Goal: Task Accomplishment & Management: Use online tool/utility

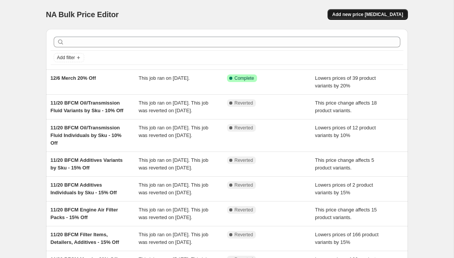
click at [359, 13] on span "Add new price [MEDICAL_DATA]" at bounding box center [367, 14] width 71 height 6
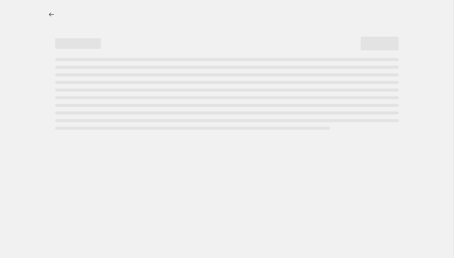
select select "percentage"
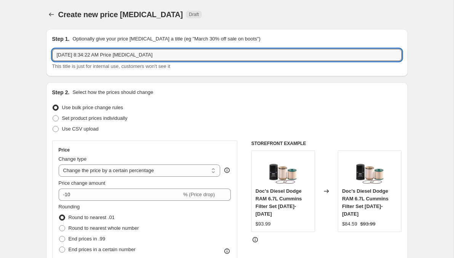
drag, startPoint x: 172, startPoint y: 58, endPoint x: 35, endPoint y: 38, distance: 138.4
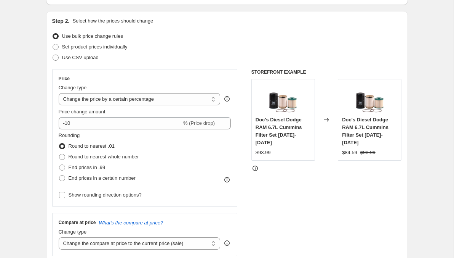
scroll to position [72, 0]
type input "8/19 Test"
click at [120, 97] on select "Change the price to a certain amount Change the price by a certain amount Chang…" at bounding box center [140, 99] width 162 height 12
select select "by"
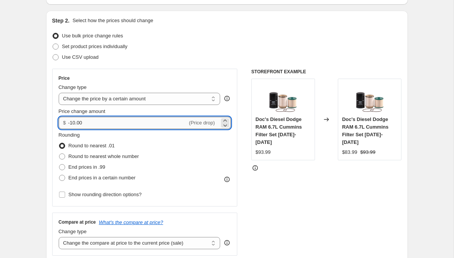
click at [75, 122] on input "-10.00" at bounding box center [127, 123] width 119 height 12
type input "-0.05"
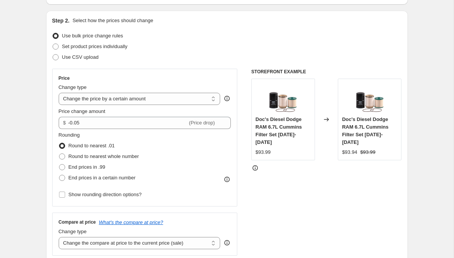
click at [270, 185] on div "STOREFRONT EXAMPLE Doc's Diesel Dodge RAM 6.7L Cummins Filter Set 2019-2024 $93…" at bounding box center [327, 162] width 151 height 187
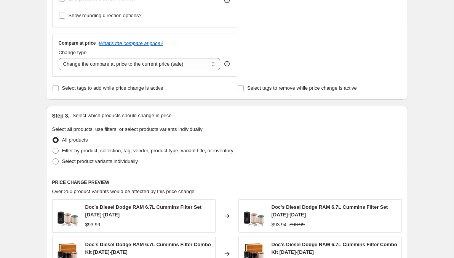
scroll to position [254, 0]
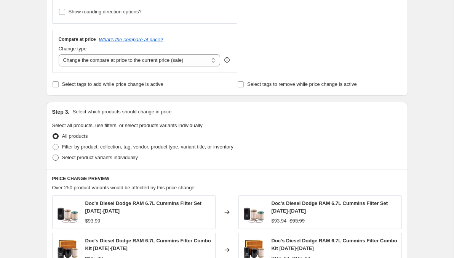
click at [58, 156] on span at bounding box center [56, 157] width 6 height 6
click at [53, 155] on input "Select product variants individually" at bounding box center [53, 154] width 0 height 0
radio input "true"
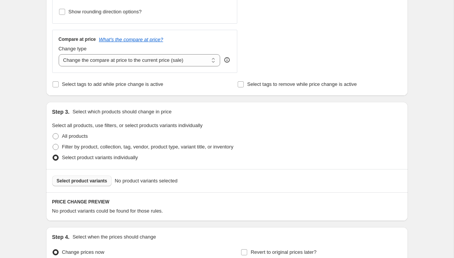
click at [107, 179] on span "Select product variants" at bounding box center [82, 181] width 51 height 6
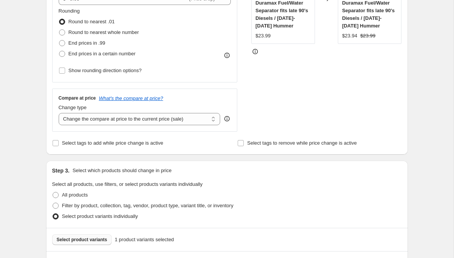
scroll to position [186, 0]
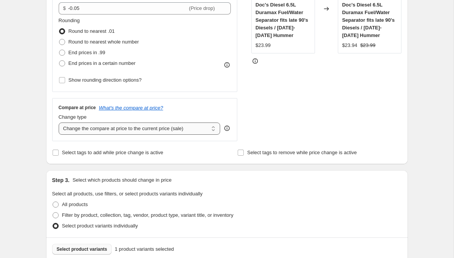
click at [207, 128] on select "Change the compare at price to the current price (sale) Change the compare at p…" at bounding box center [140, 128] width 162 height 12
select select "no_change"
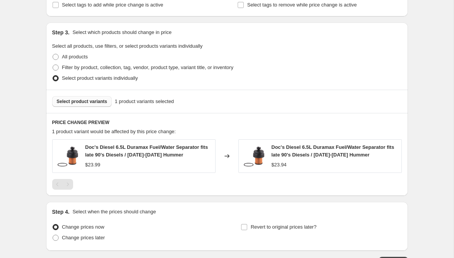
scroll to position [390, 0]
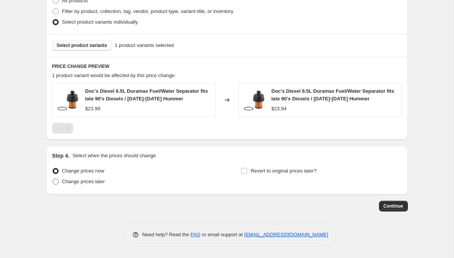
click at [56, 181] on span at bounding box center [56, 181] width 6 height 6
click at [53, 179] on input "Change prices later" at bounding box center [53, 178] width 0 height 0
radio input "true"
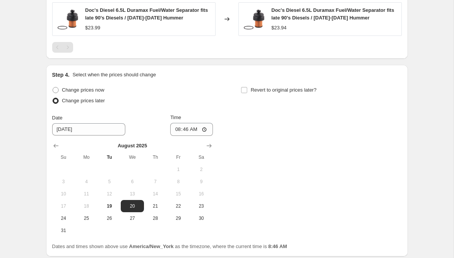
scroll to position [471, 0]
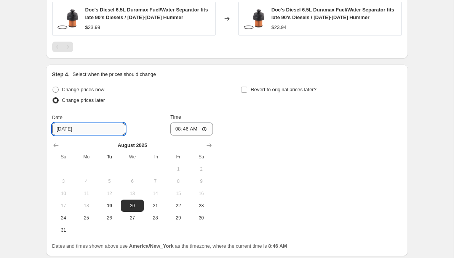
click at [91, 129] on input "8/20/2025" at bounding box center [88, 129] width 73 height 12
click at [107, 208] on button "19" at bounding box center [109, 205] width 23 height 12
type input "8/19/2025"
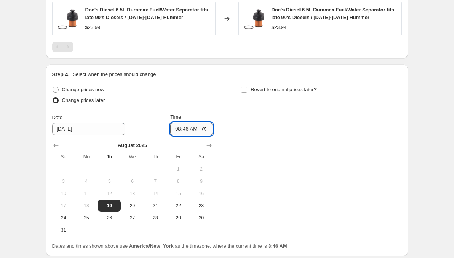
click at [185, 129] on input "08:46" at bounding box center [191, 128] width 43 height 13
click at [178, 129] on input "08:46" at bounding box center [191, 128] width 43 height 13
type input "16:00"
click at [244, 87] on input "Revert to original prices later?" at bounding box center [244, 90] width 6 height 6
checkbox input "true"
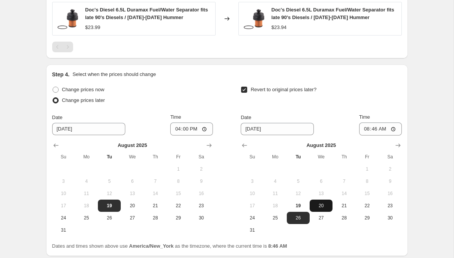
click at [321, 204] on span "20" at bounding box center [321, 205] width 17 height 6
type input "8/20/2025"
click at [368, 128] on input "08:46" at bounding box center [381, 128] width 43 height 13
click at [375, 129] on input "09:30" at bounding box center [381, 128] width 43 height 13
type input "09:00"
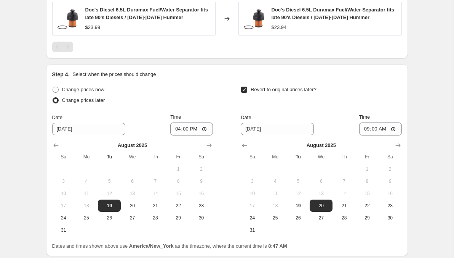
click at [371, 95] on div "Revert to original prices later?" at bounding box center [321, 95] width 161 height 23
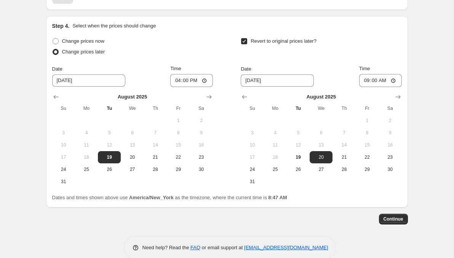
scroll to position [532, 0]
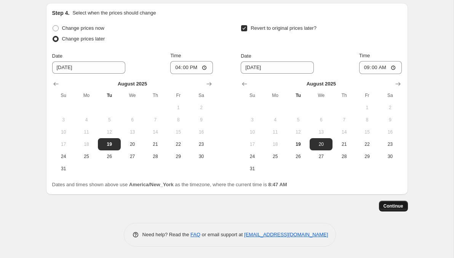
click at [384, 207] on span "Continue" at bounding box center [394, 206] width 20 height 6
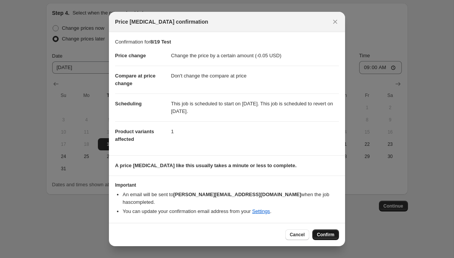
click at [330, 232] on span "Confirm" at bounding box center [326, 234] width 18 height 6
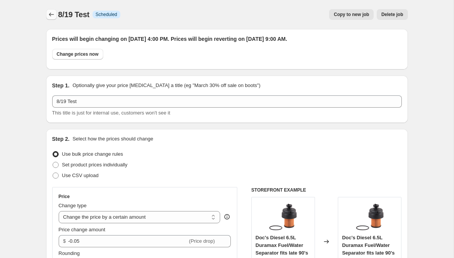
click at [52, 15] on icon "Price change jobs" at bounding box center [52, 15] width 8 height 8
